Goal: Transaction & Acquisition: Purchase product/service

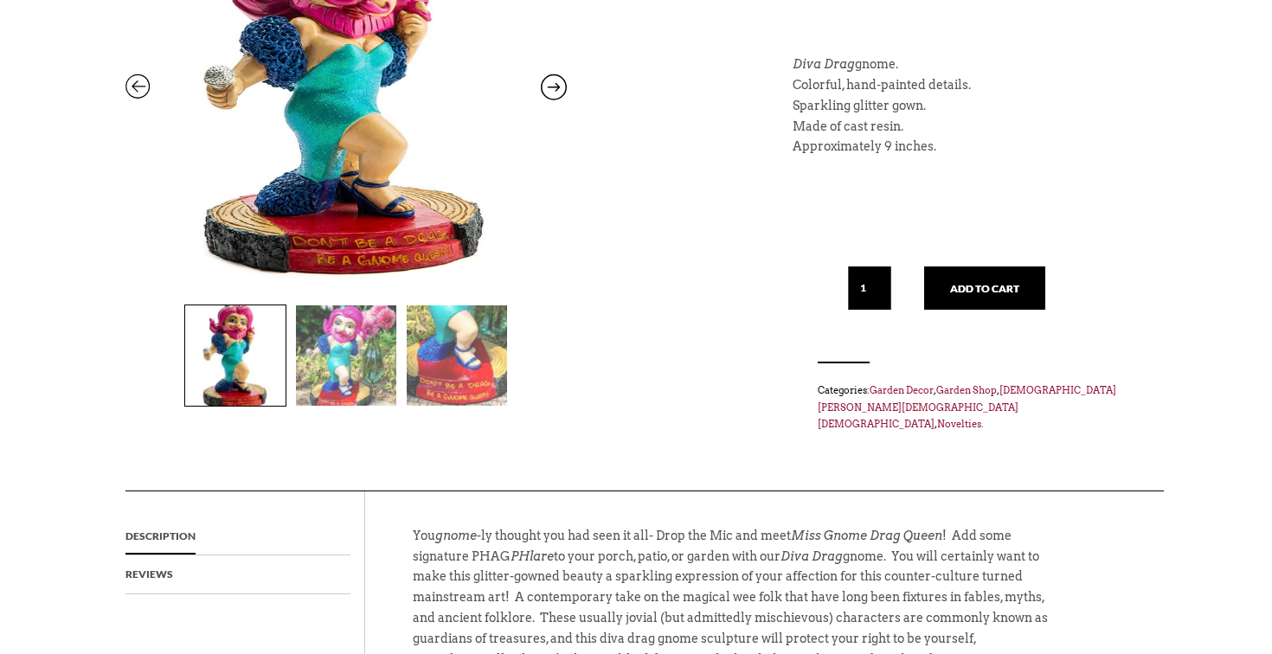
scroll to position [319, 0]
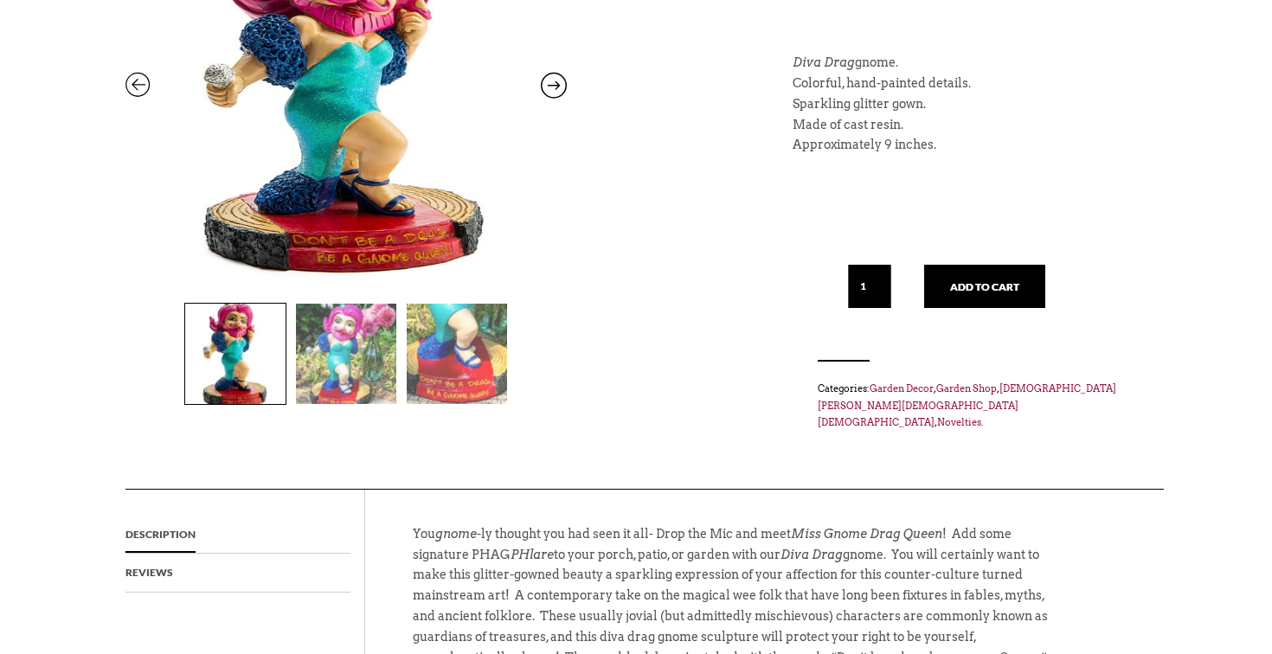
click at [447, 374] on img at bounding box center [457, 354] width 100 height 100
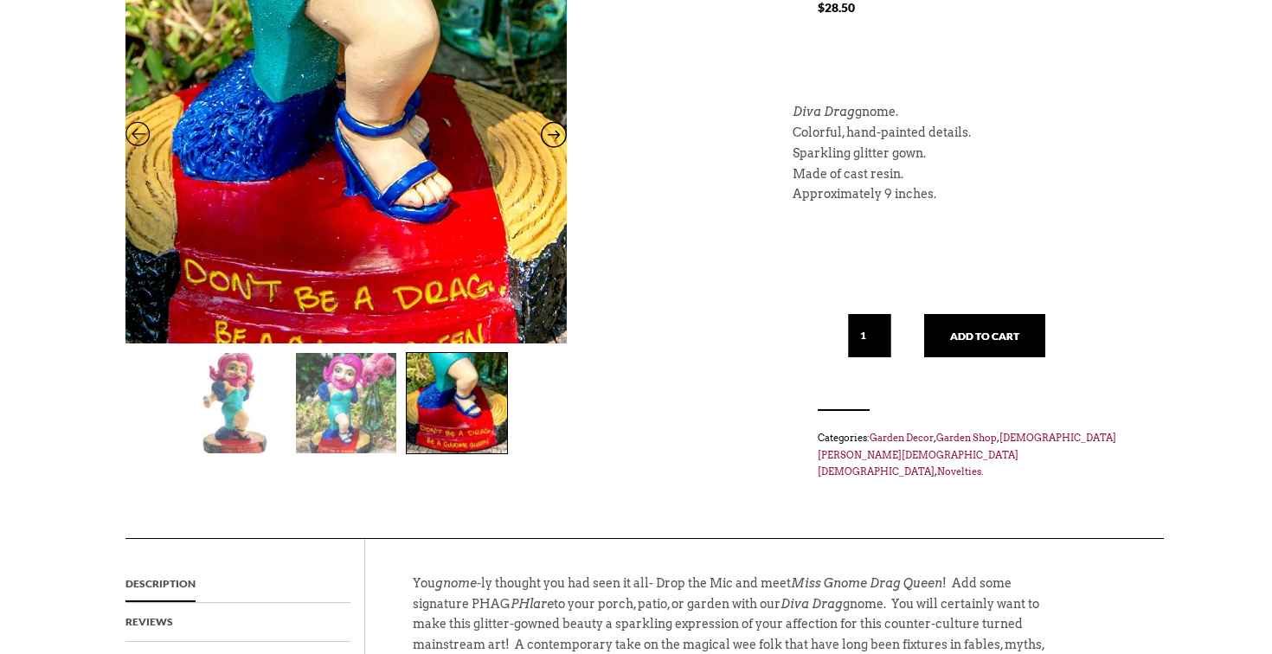
scroll to position [275, 0]
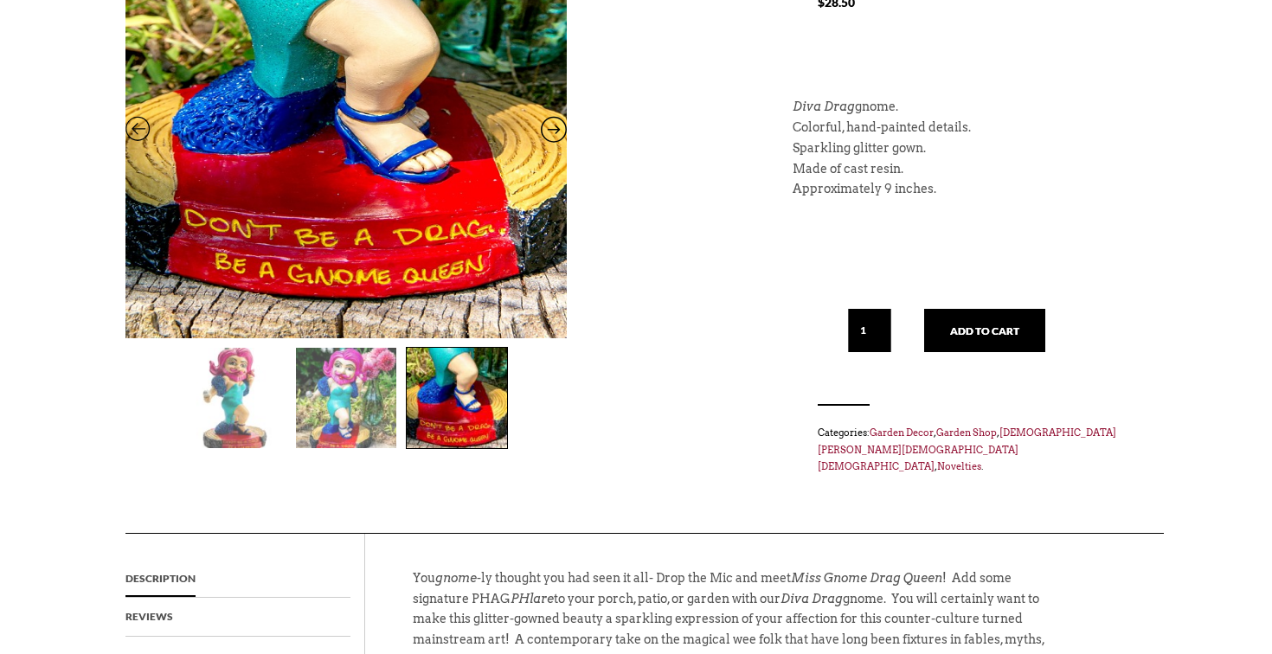
click at [370, 405] on img at bounding box center [346, 398] width 100 height 100
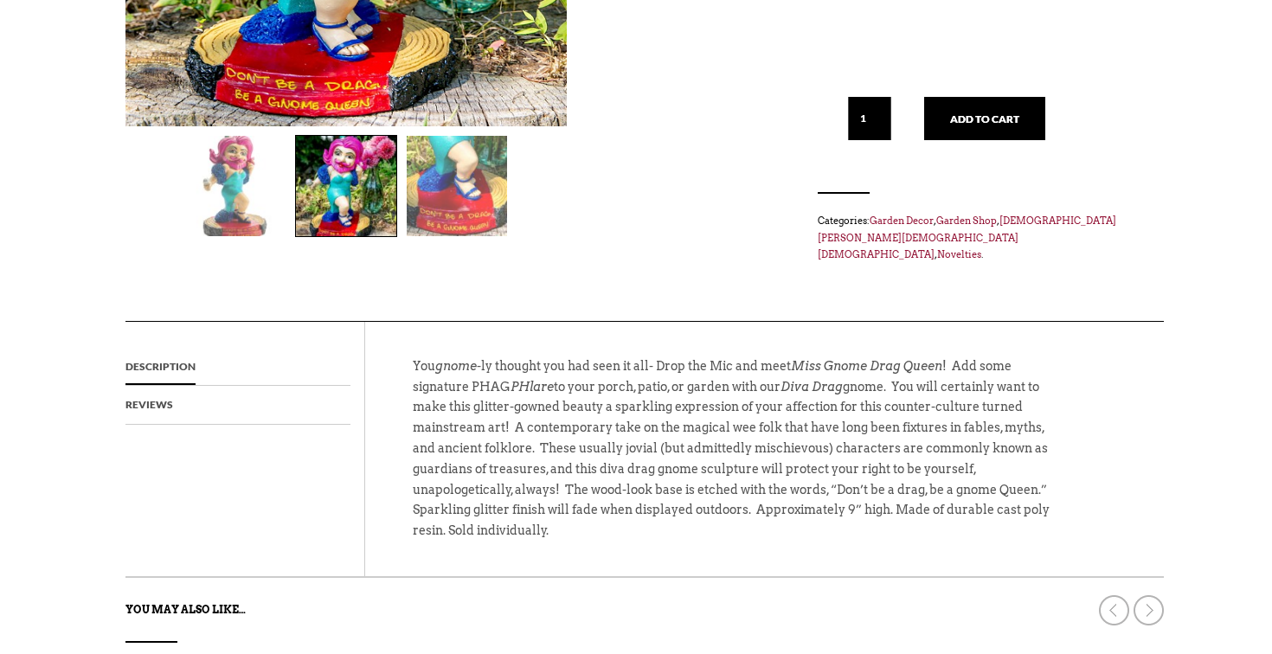
scroll to position [0, 0]
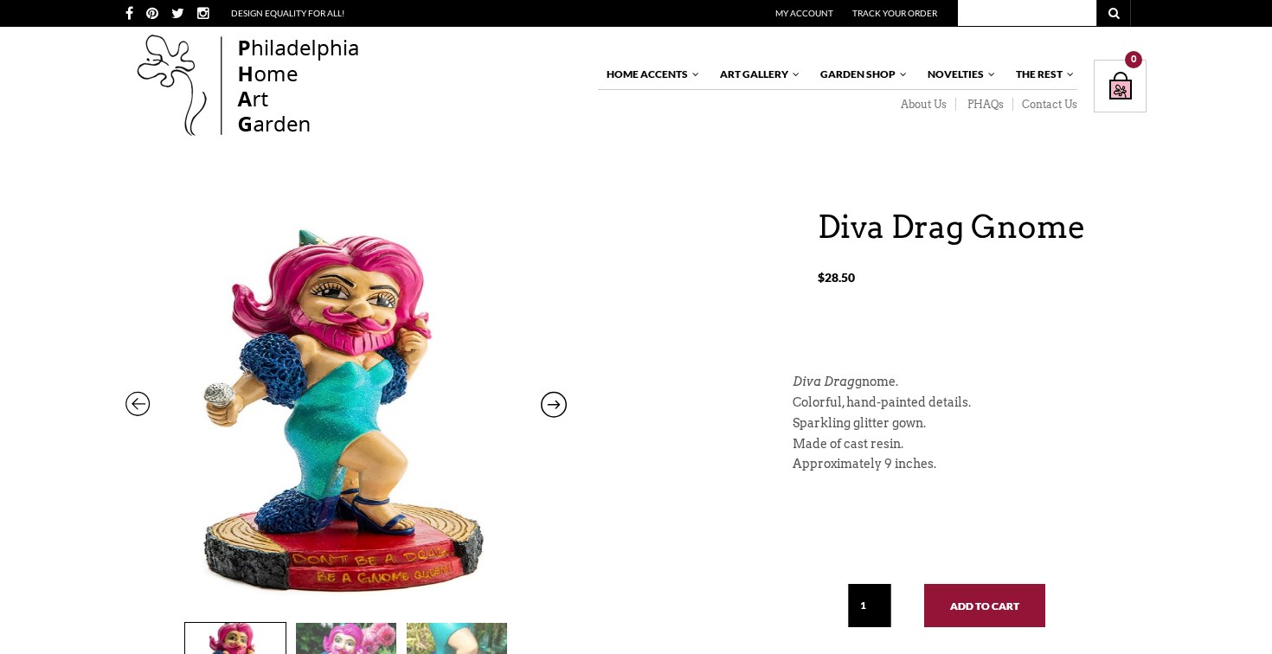
click at [993, 607] on button "Add to cart" at bounding box center [984, 605] width 121 height 43
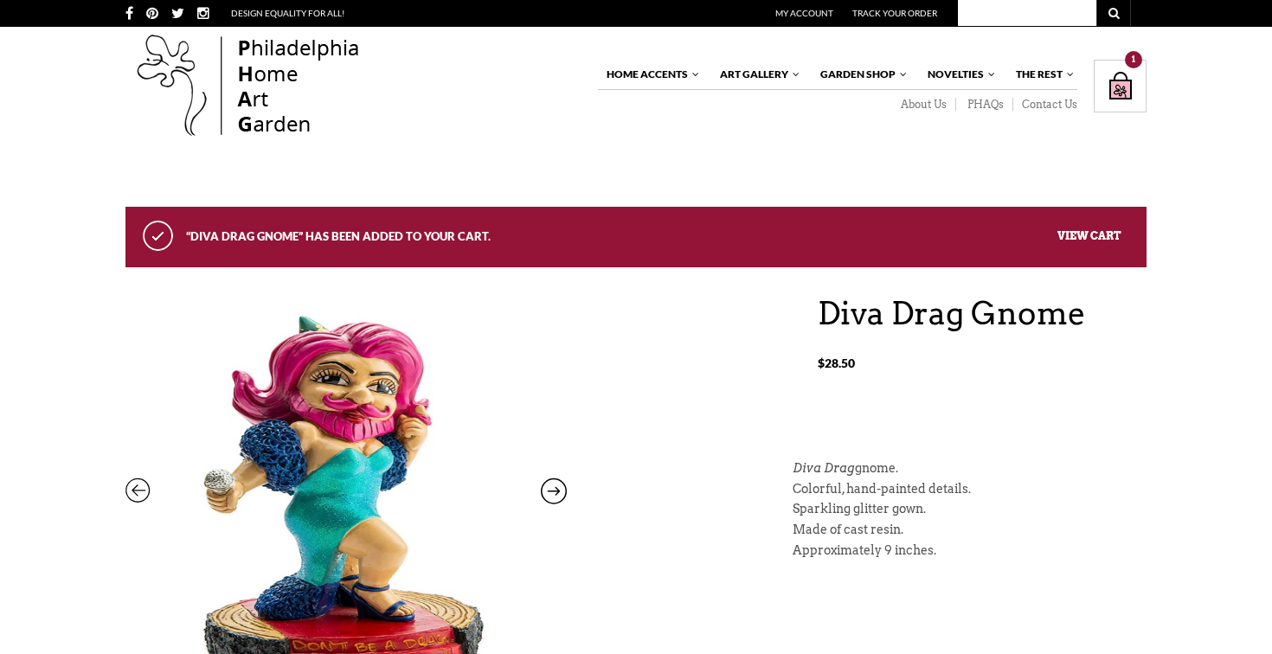
click at [1071, 232] on link "View cart" at bounding box center [1088, 234] width 63 height 13
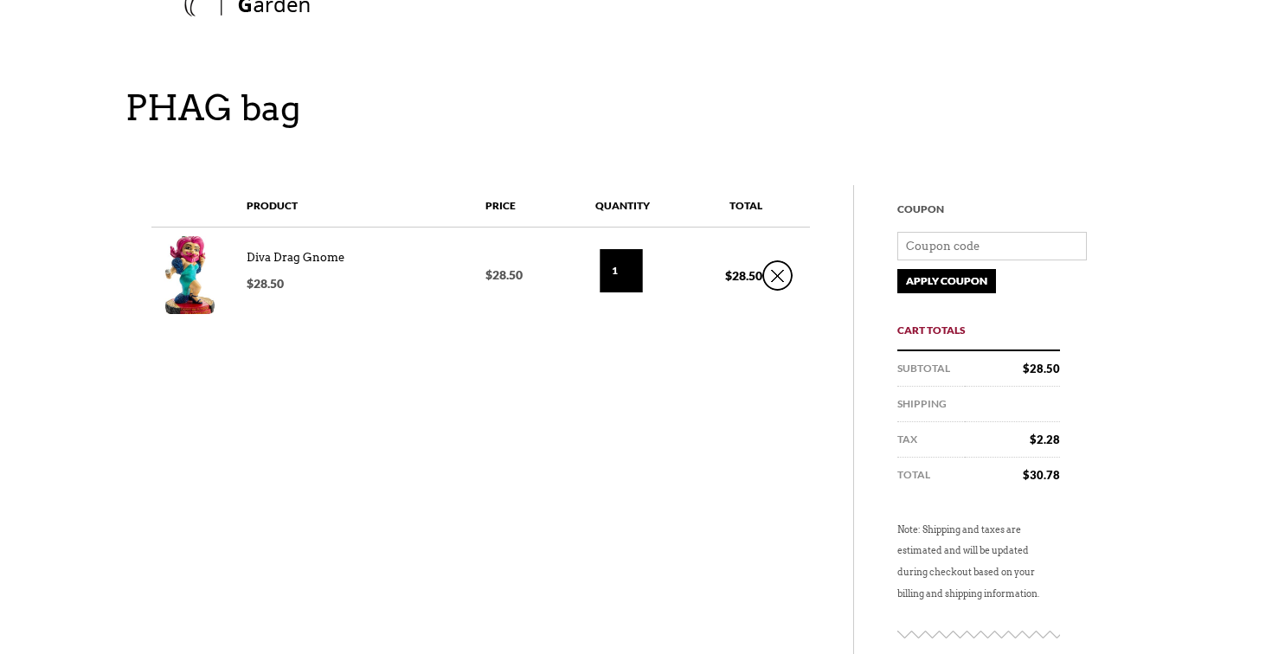
scroll to position [139, 0]
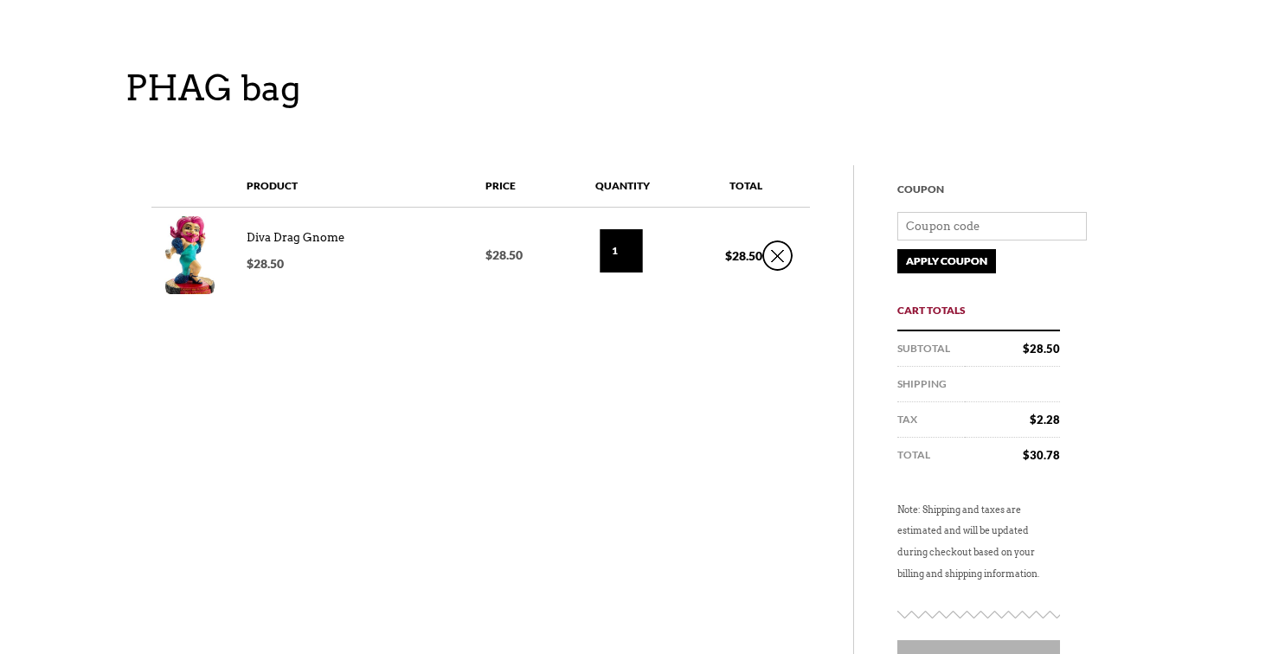
click at [1049, 226] on input at bounding box center [992, 226] width 190 height 29
click at [1148, 276] on div "Product Price Quantity QTY Total Diva Drag Gnome $ 28.50 $ 28.50 1 $ 28.50" at bounding box center [644, 481] width 1012 height 633
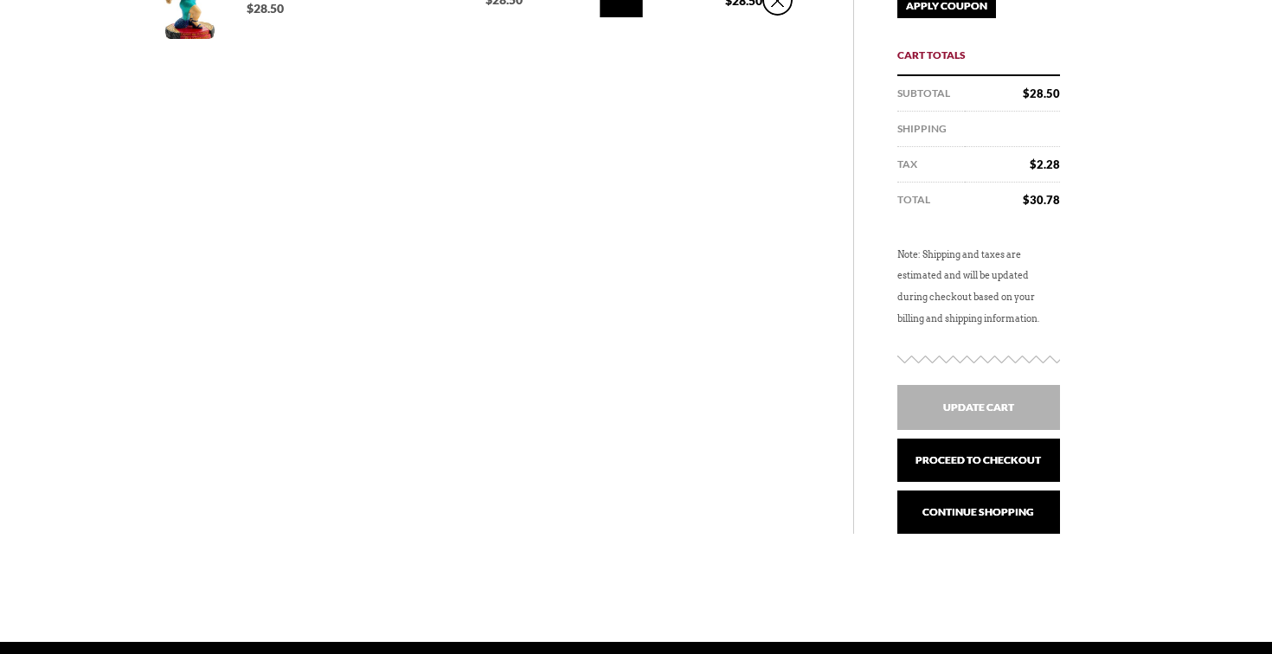
scroll to position [455, 0]
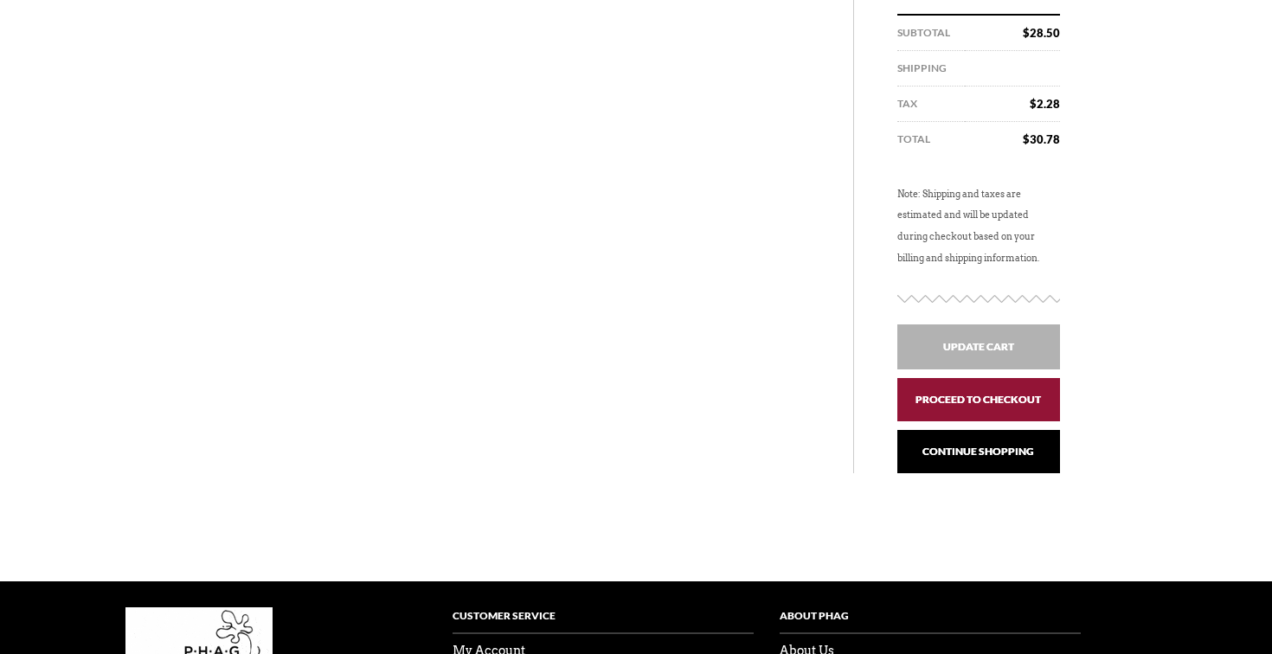
click at [1018, 405] on link "Proceed to checkout" at bounding box center [978, 399] width 163 height 43
